Goal: Navigation & Orientation: Find specific page/section

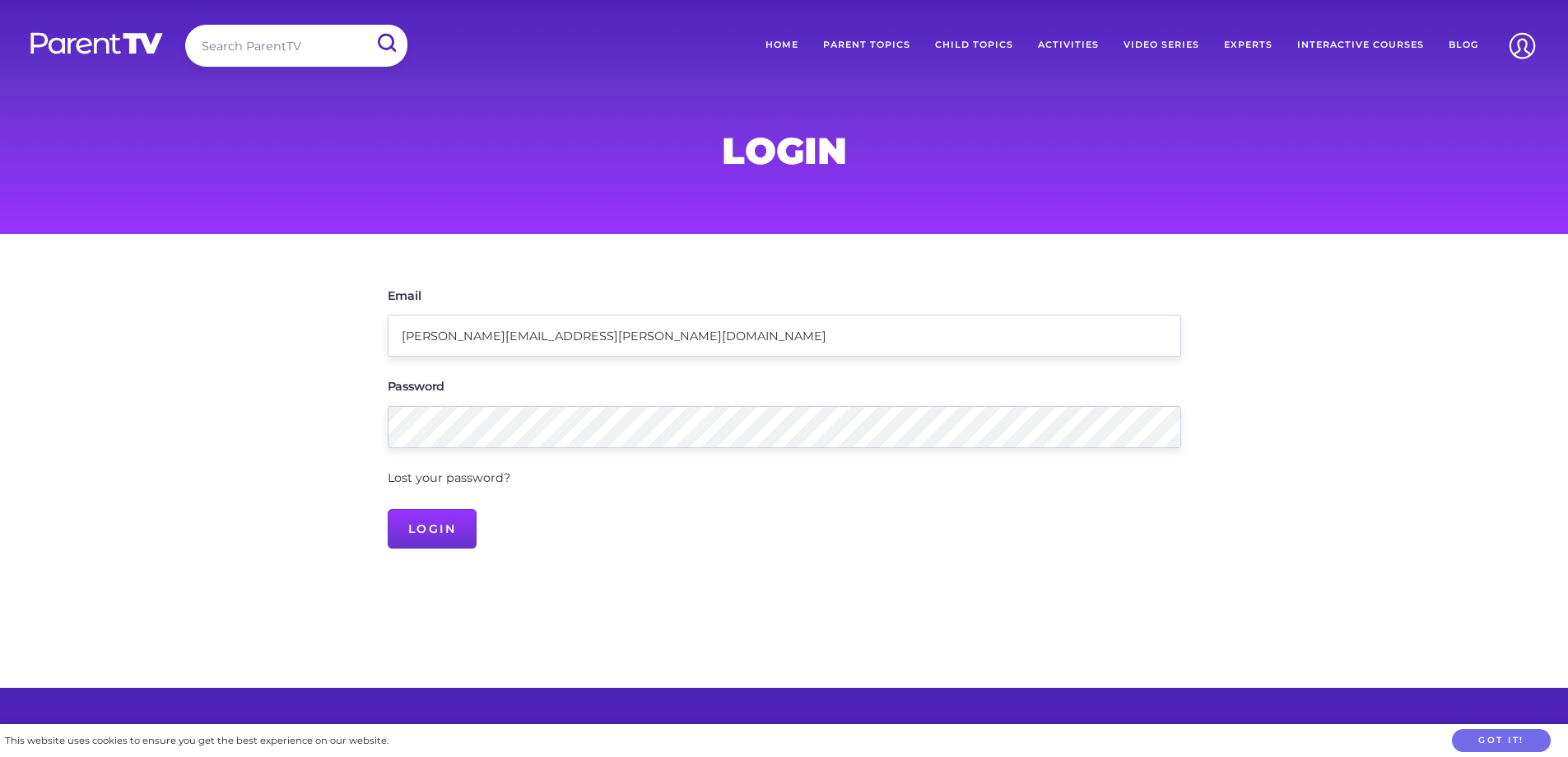
click at [207, 522] on main "Email [PERSON_NAME][EMAIL_ADDRESS][PERSON_NAME][DOMAIN_NAME] Password Lost your…" at bounding box center [784, 461] width 1568 height 454
click at [415, 530] on input "Login" at bounding box center [433, 529] width 90 height 39
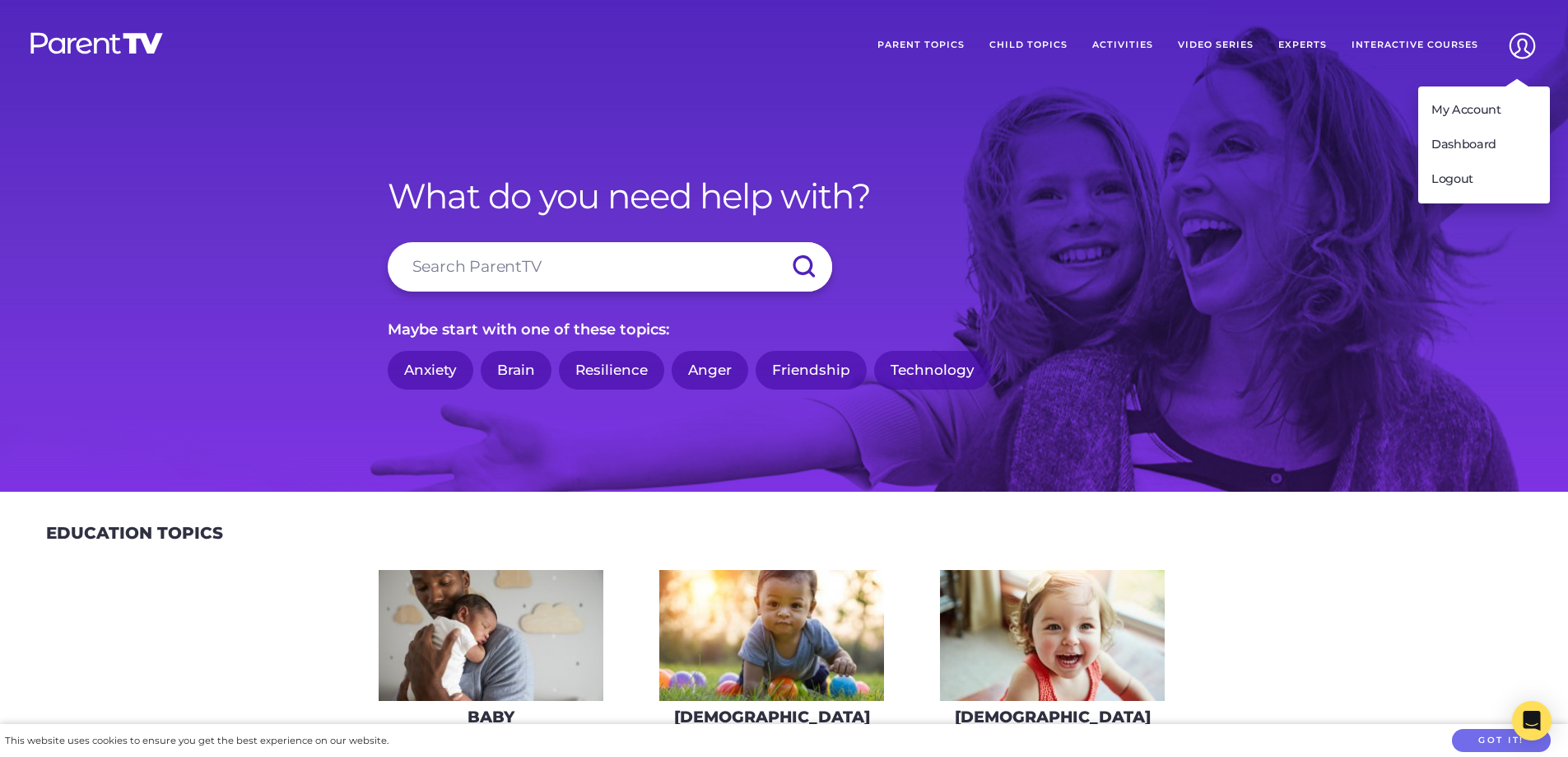
click at [1530, 37] on img at bounding box center [1522, 45] width 42 height 42
click at [1471, 141] on link "Dashboard" at bounding box center [1484, 144] width 131 height 34
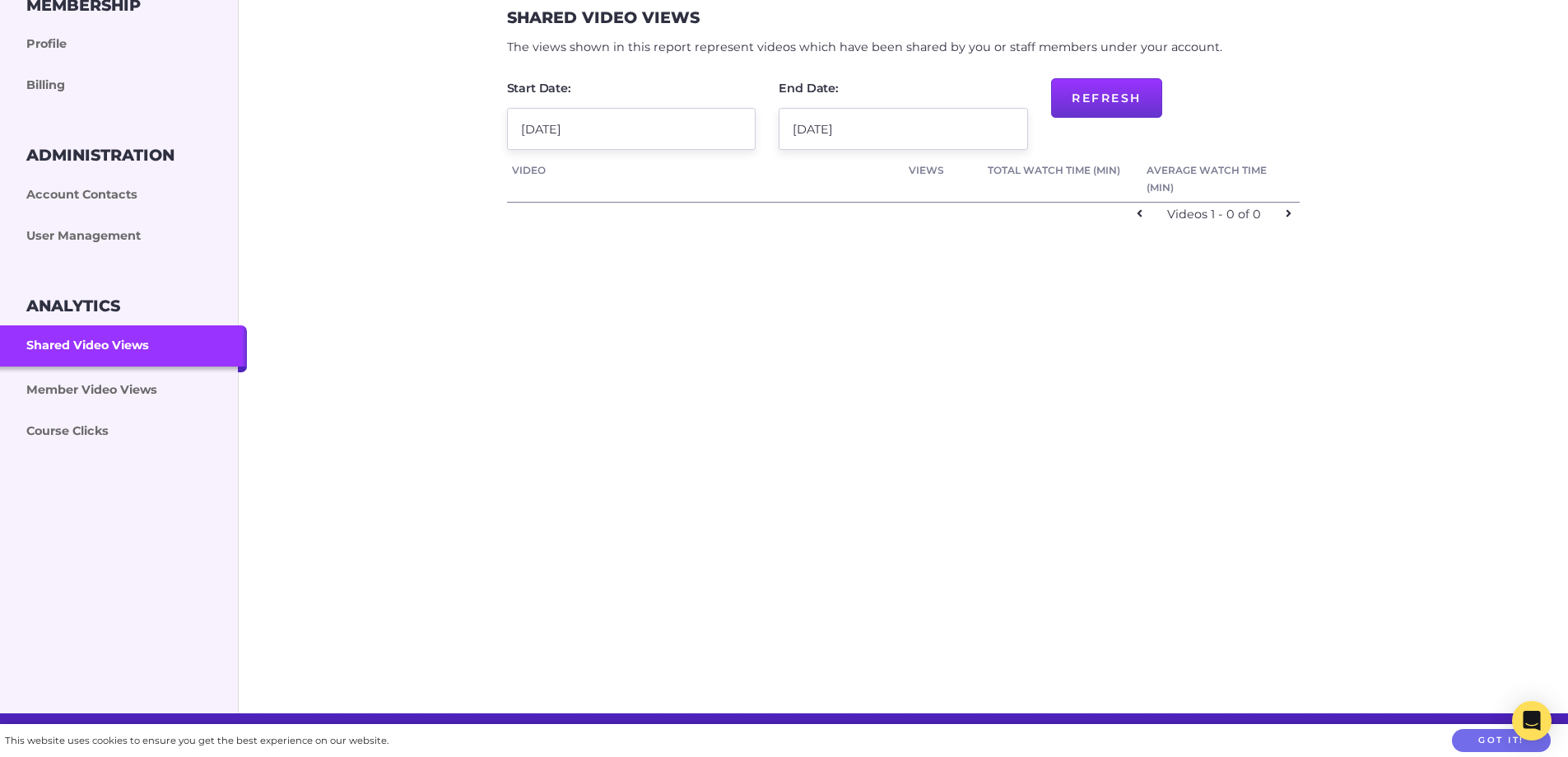
scroll to position [329, 0]
